Goal: Find specific page/section: Find specific page/section

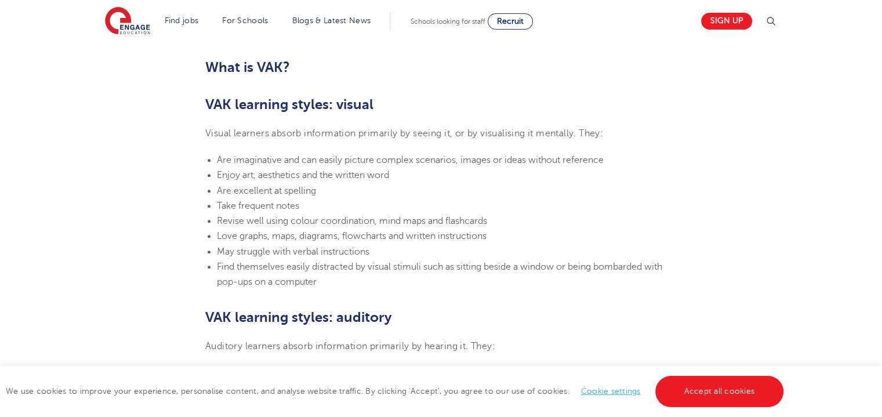
scroll to position [750, 0]
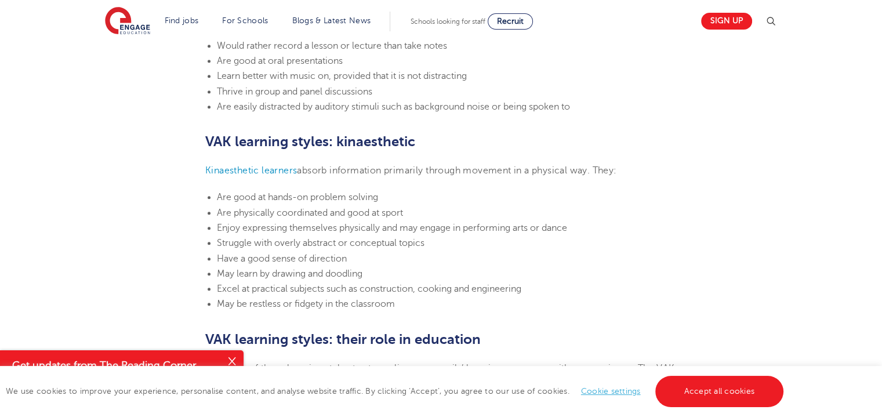
click at [864, 213] on html "Find jobs All vacancies We have one of the UK's largest database. and with hund…" at bounding box center [441, 208] width 882 height 2655
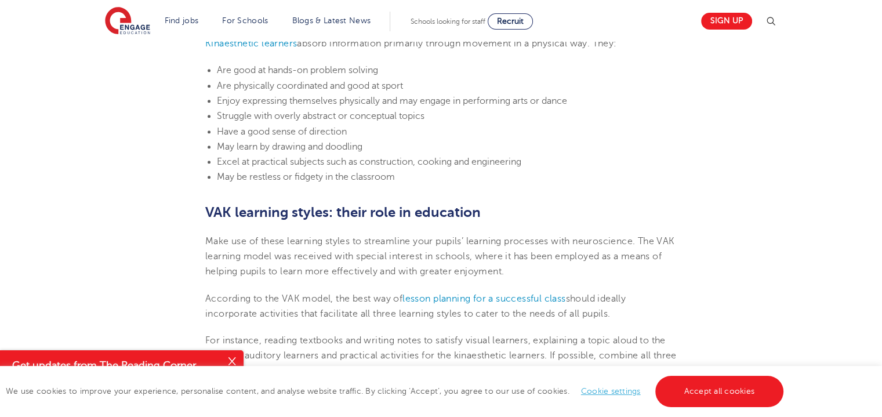
scroll to position [1068, 0]
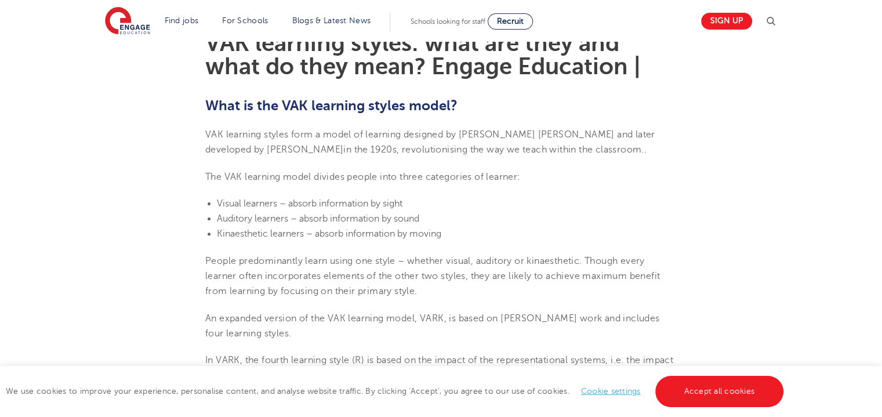
scroll to position [334, 0]
